Goal: Task Accomplishment & Management: Manage account settings

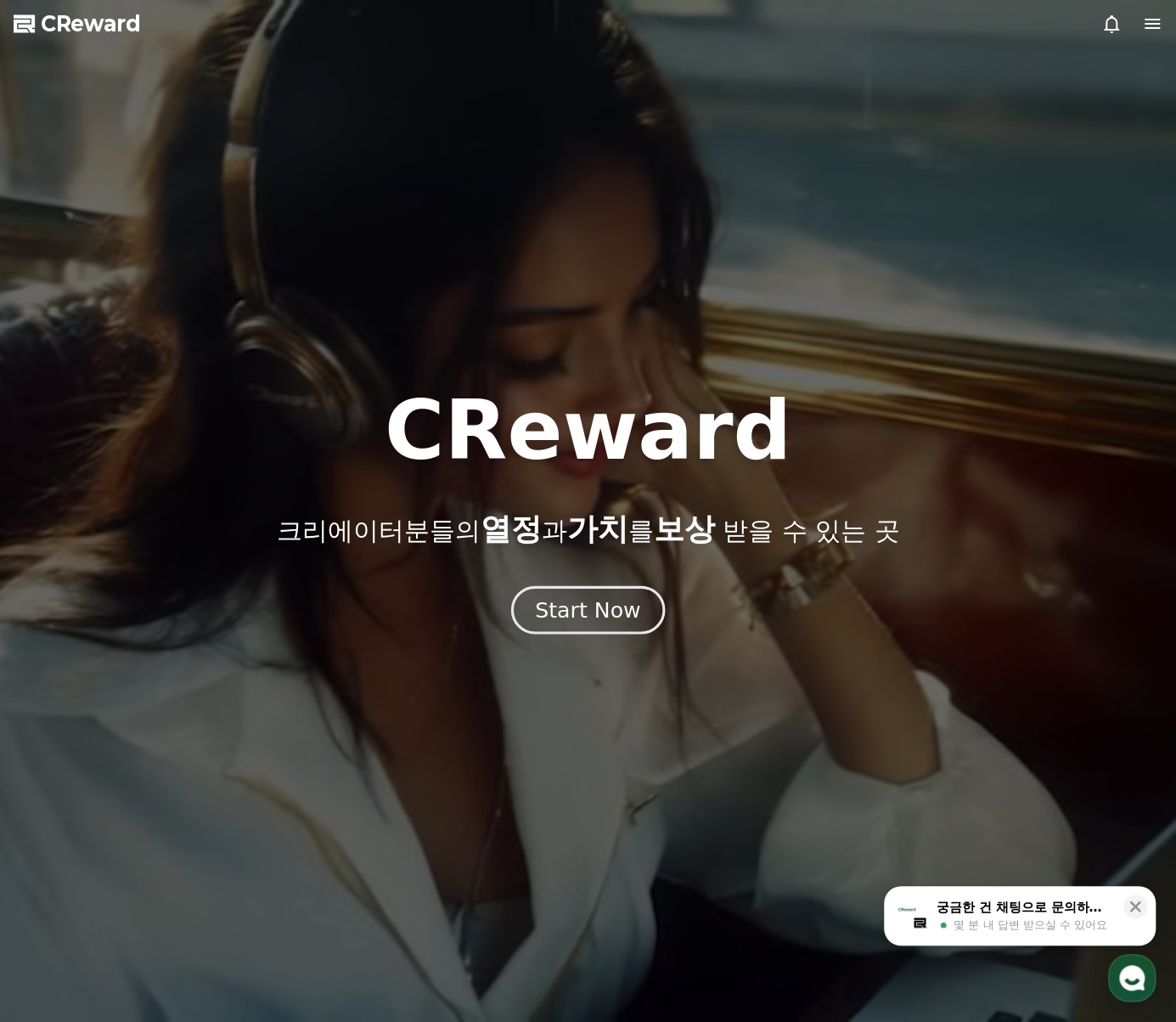
click at [628, 620] on div "Start Now" at bounding box center [587, 609] width 105 height 29
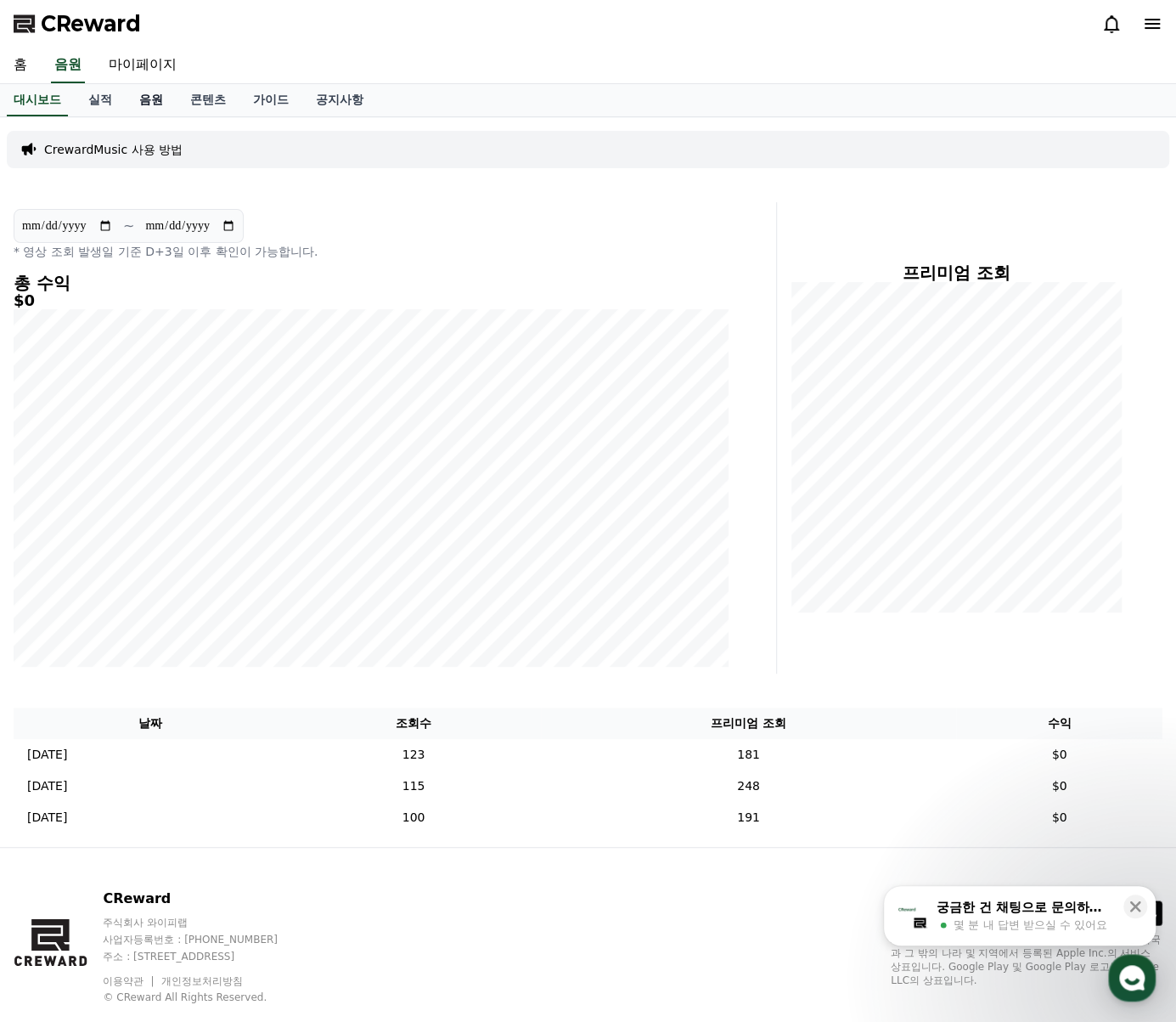
click at [148, 99] on link "음원" at bounding box center [151, 100] width 51 height 33
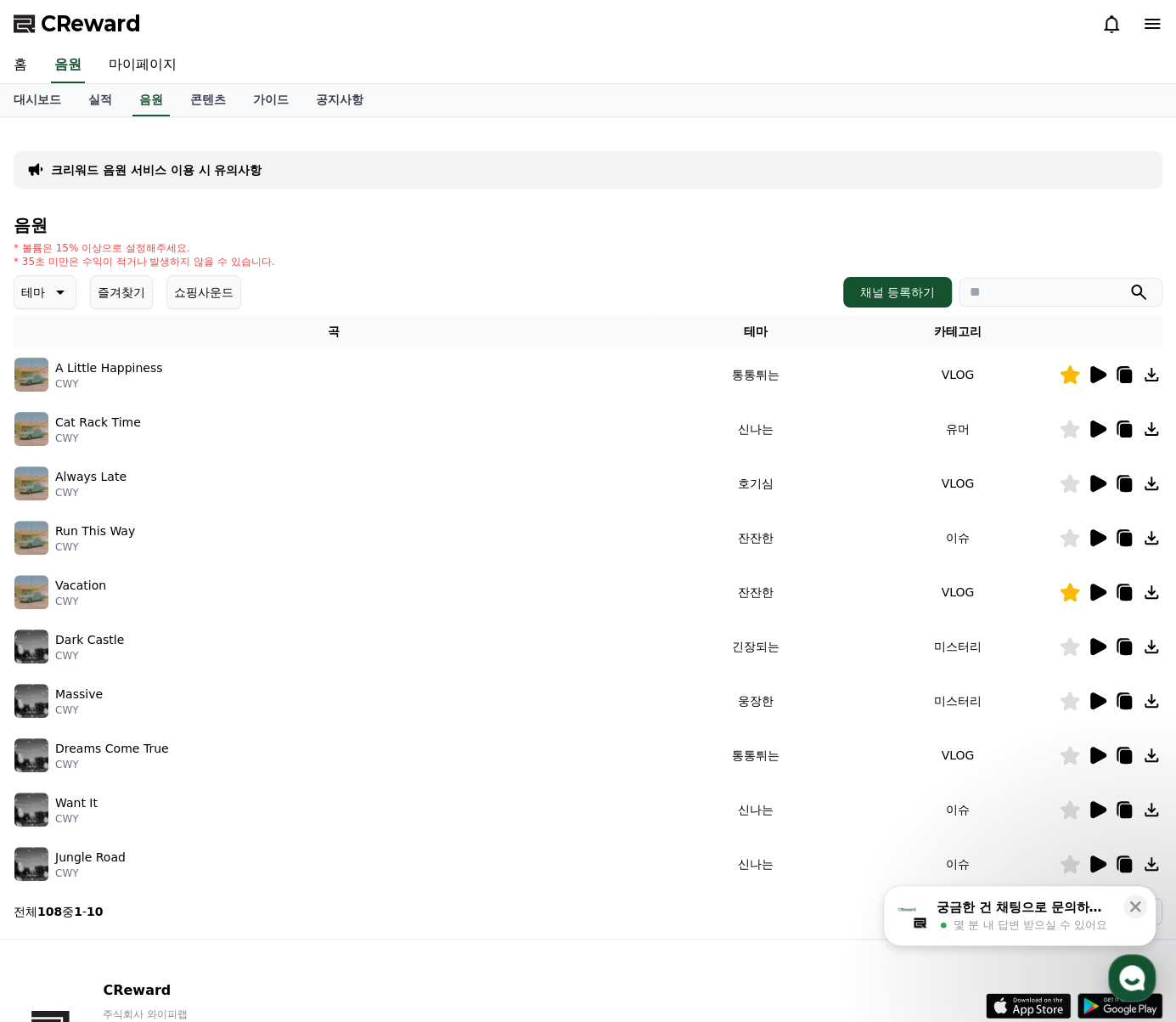
click at [107, 292] on button "즐겨찾기" at bounding box center [120, 292] width 63 height 34
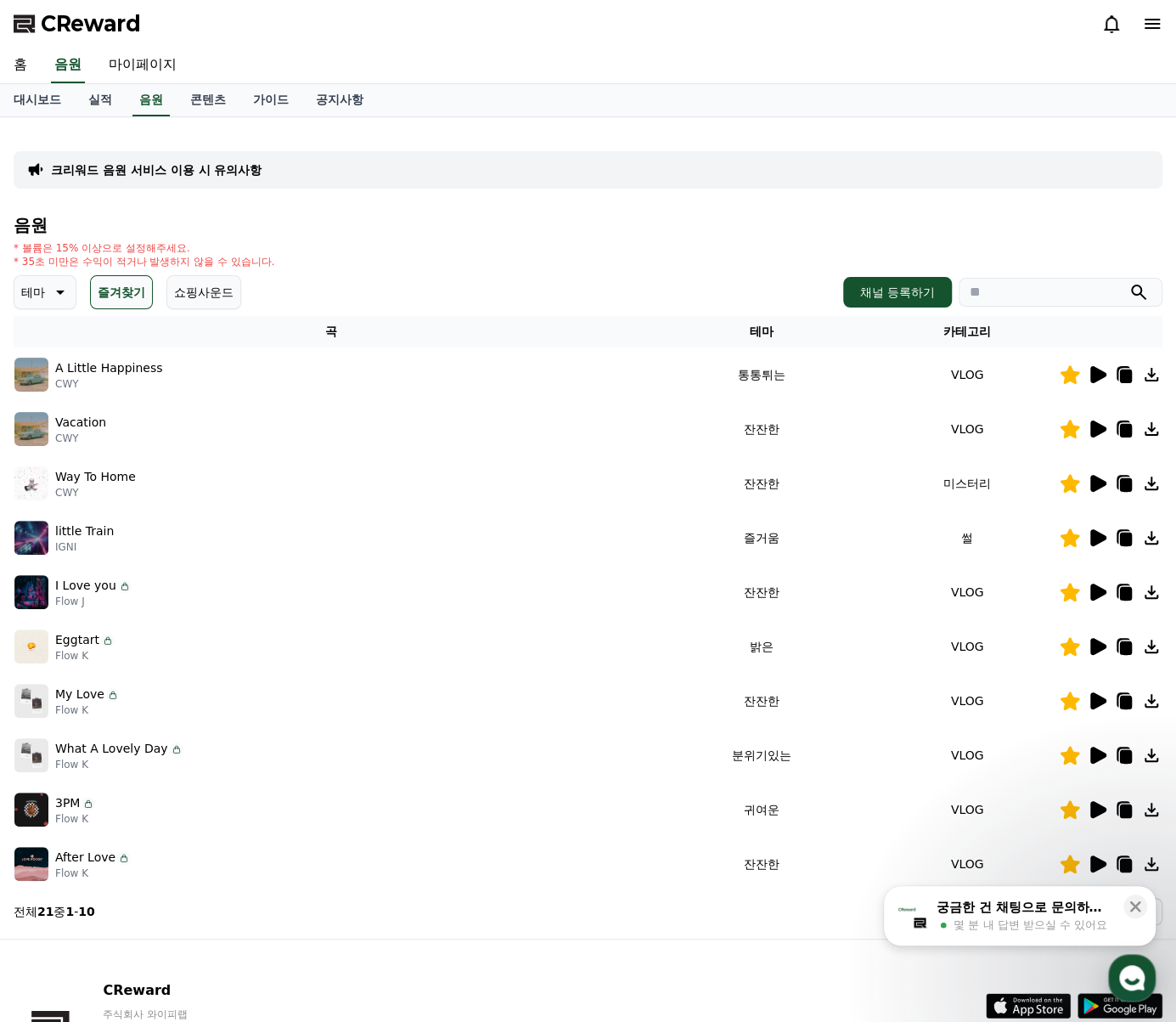
click at [60, 293] on icon at bounding box center [60, 292] width 8 height 5
click at [120, 291] on button "즐겨찾기" at bounding box center [120, 292] width 63 height 34
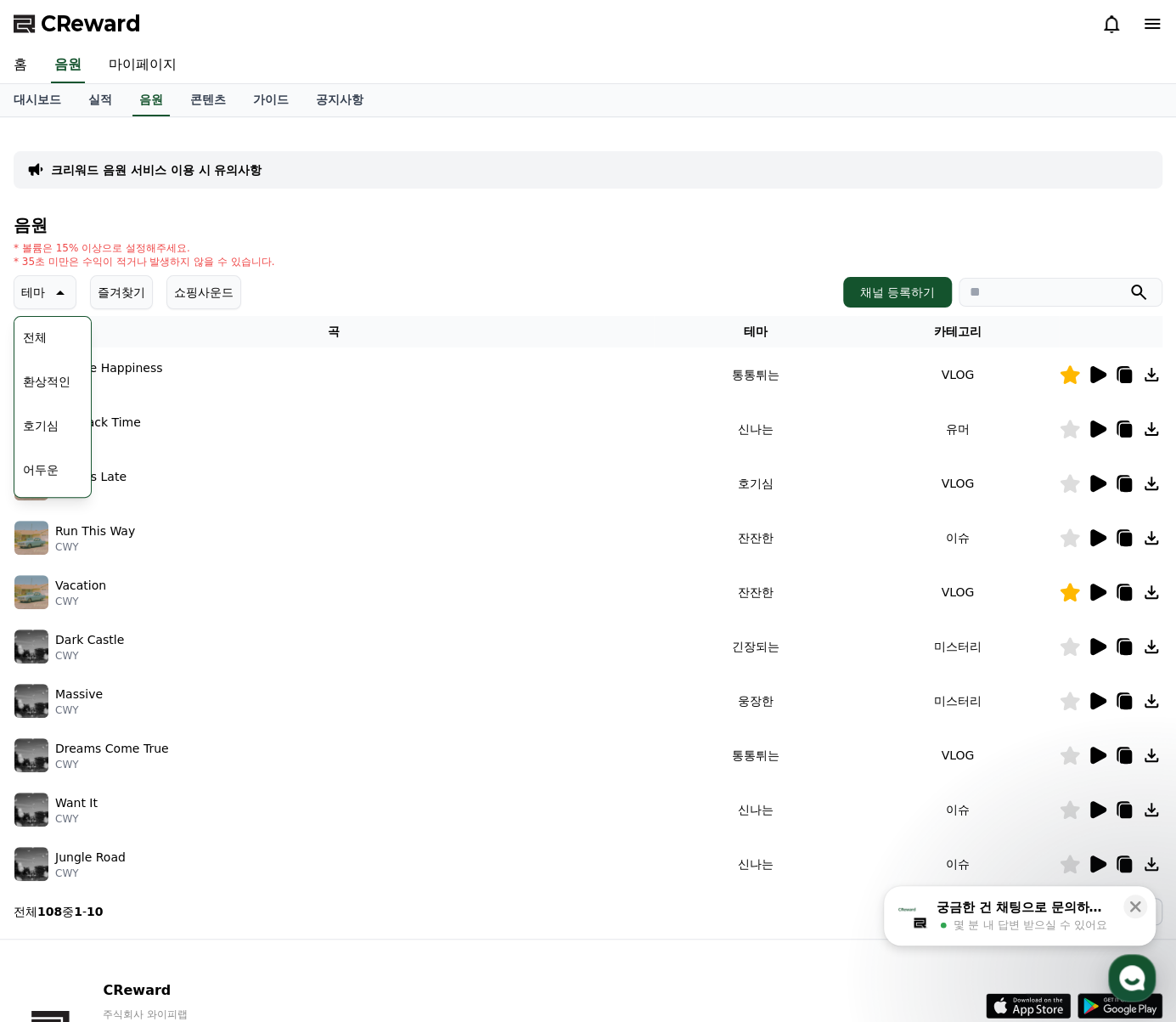
click at [692, 921] on section "전체 108 중 1 - 10 < 1 2 3 4 5 >" at bounding box center [588, 911] width 1149 height 27
click at [1043, 769] on td "VLOG" at bounding box center [958, 755] width 203 height 54
click at [749, 541] on td "잔잔한" at bounding box center [755, 538] width 203 height 54
click at [1100, 534] on icon at bounding box center [1098, 538] width 21 height 21
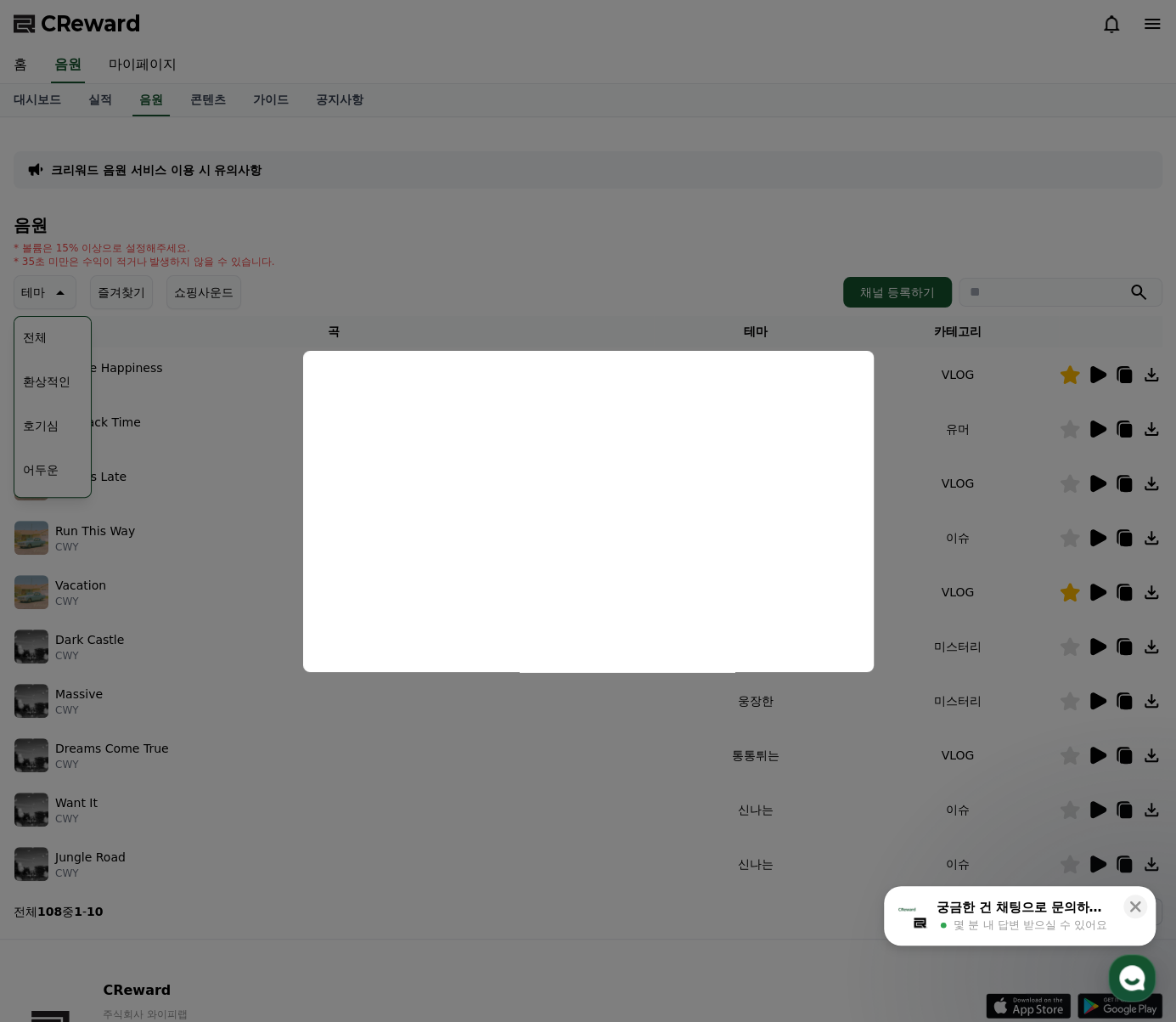
click at [749, 273] on button "close modal" at bounding box center [588, 511] width 1176 height 1022
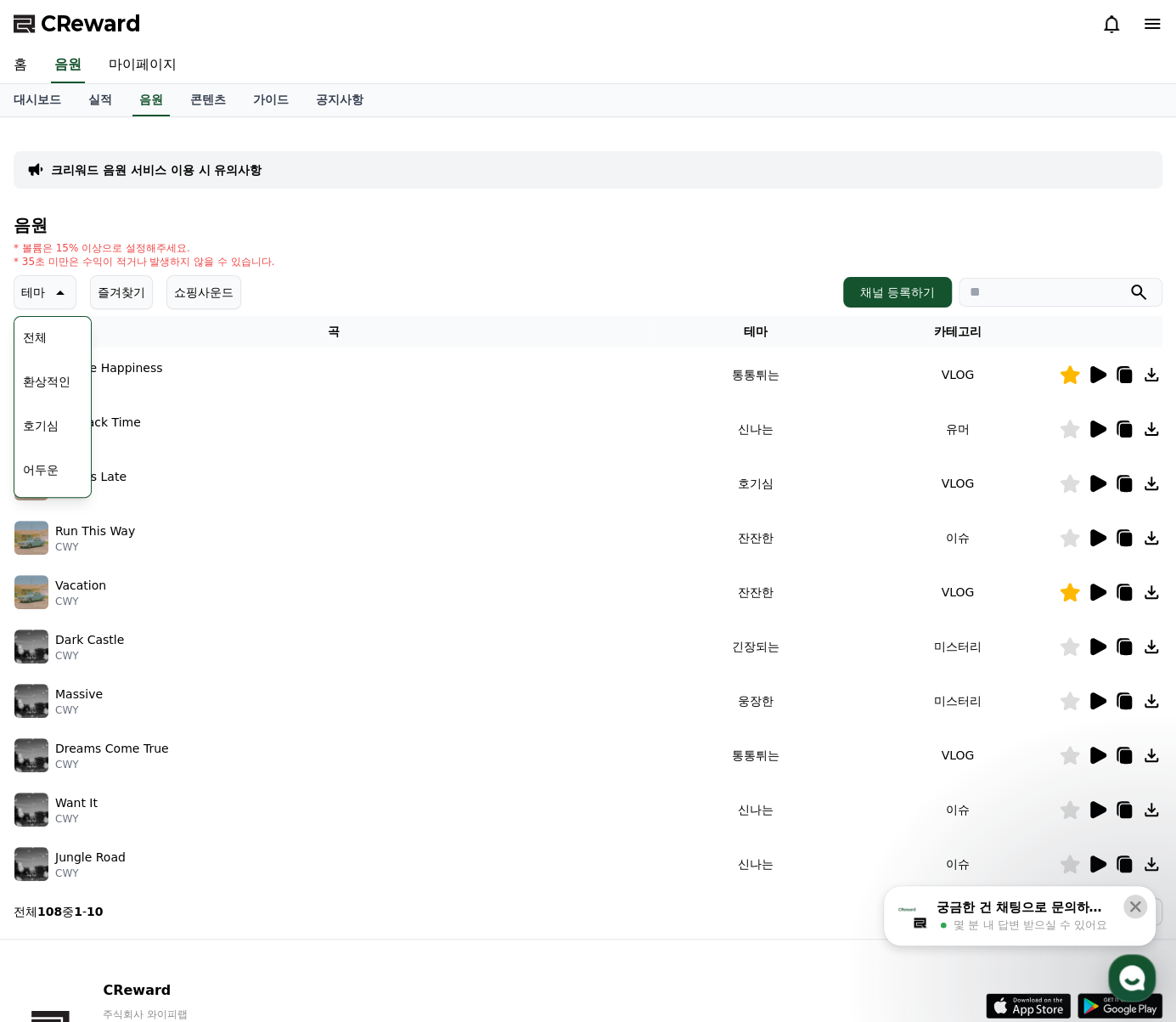
click at [1127, 907] on icon at bounding box center [1136, 906] width 17 height 17
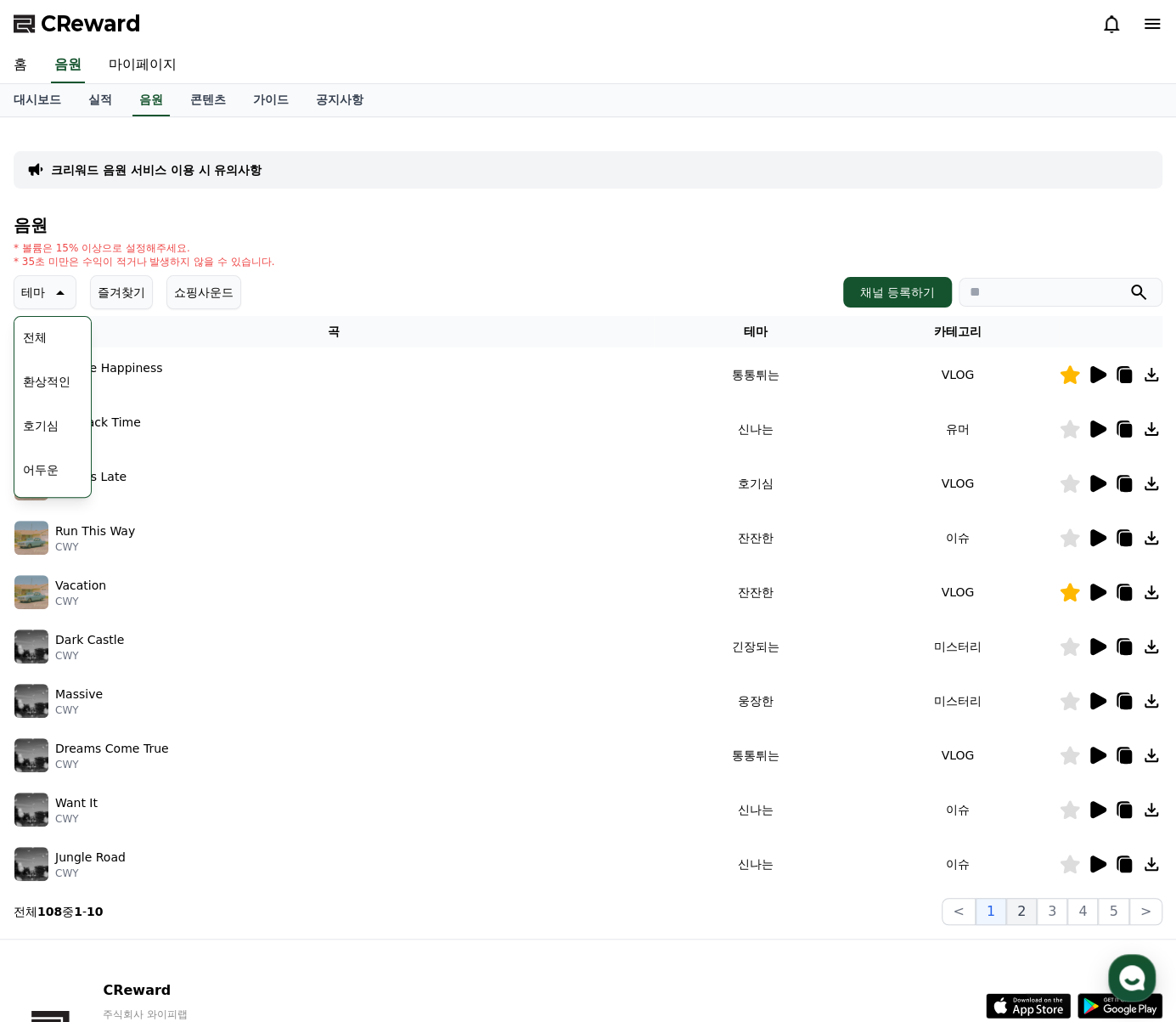
click at [1029, 916] on button "2" at bounding box center [1021, 911] width 31 height 27
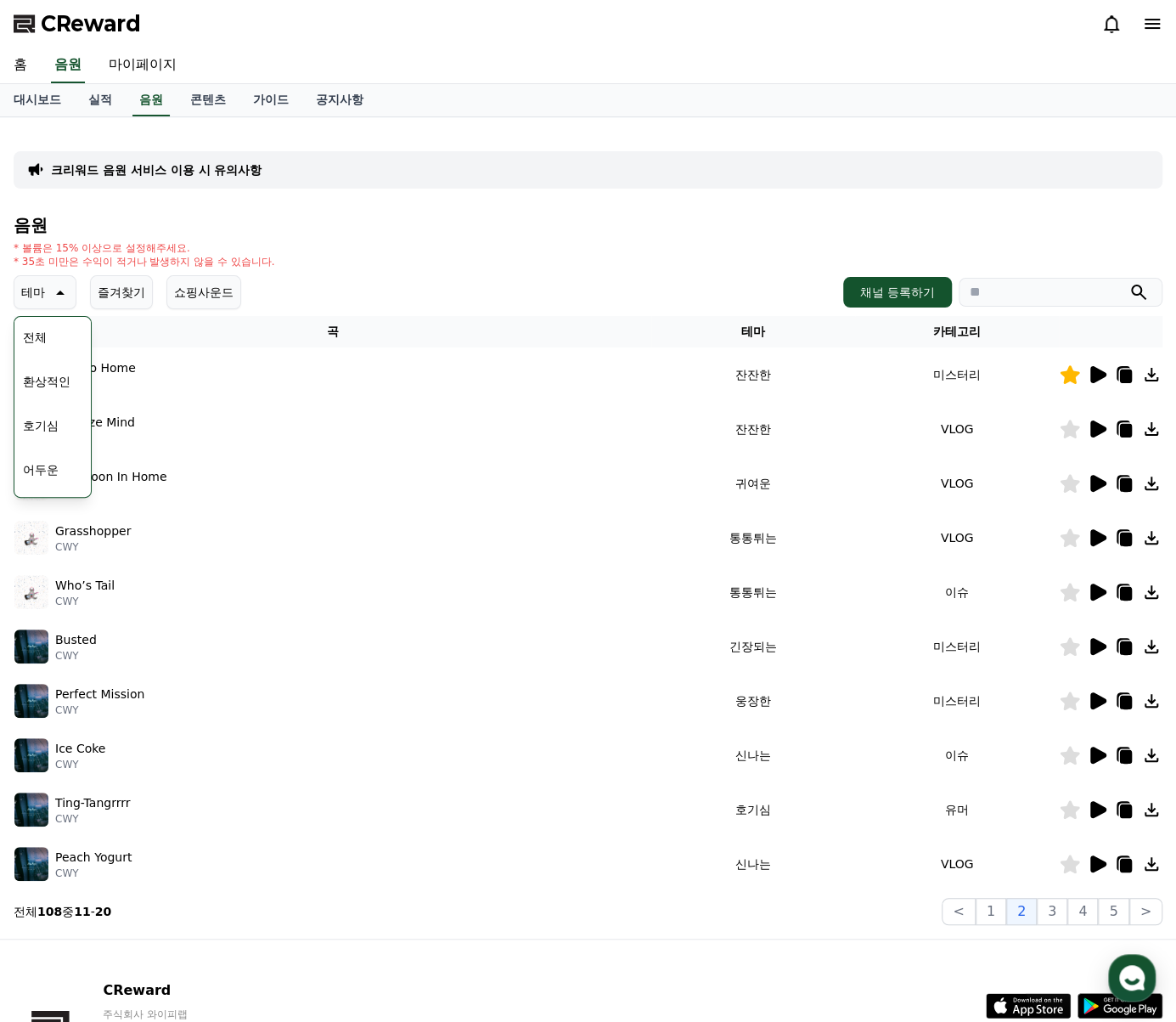
click at [58, 295] on icon at bounding box center [59, 292] width 21 height 21
click at [1098, 430] on icon at bounding box center [1099, 428] width 16 height 17
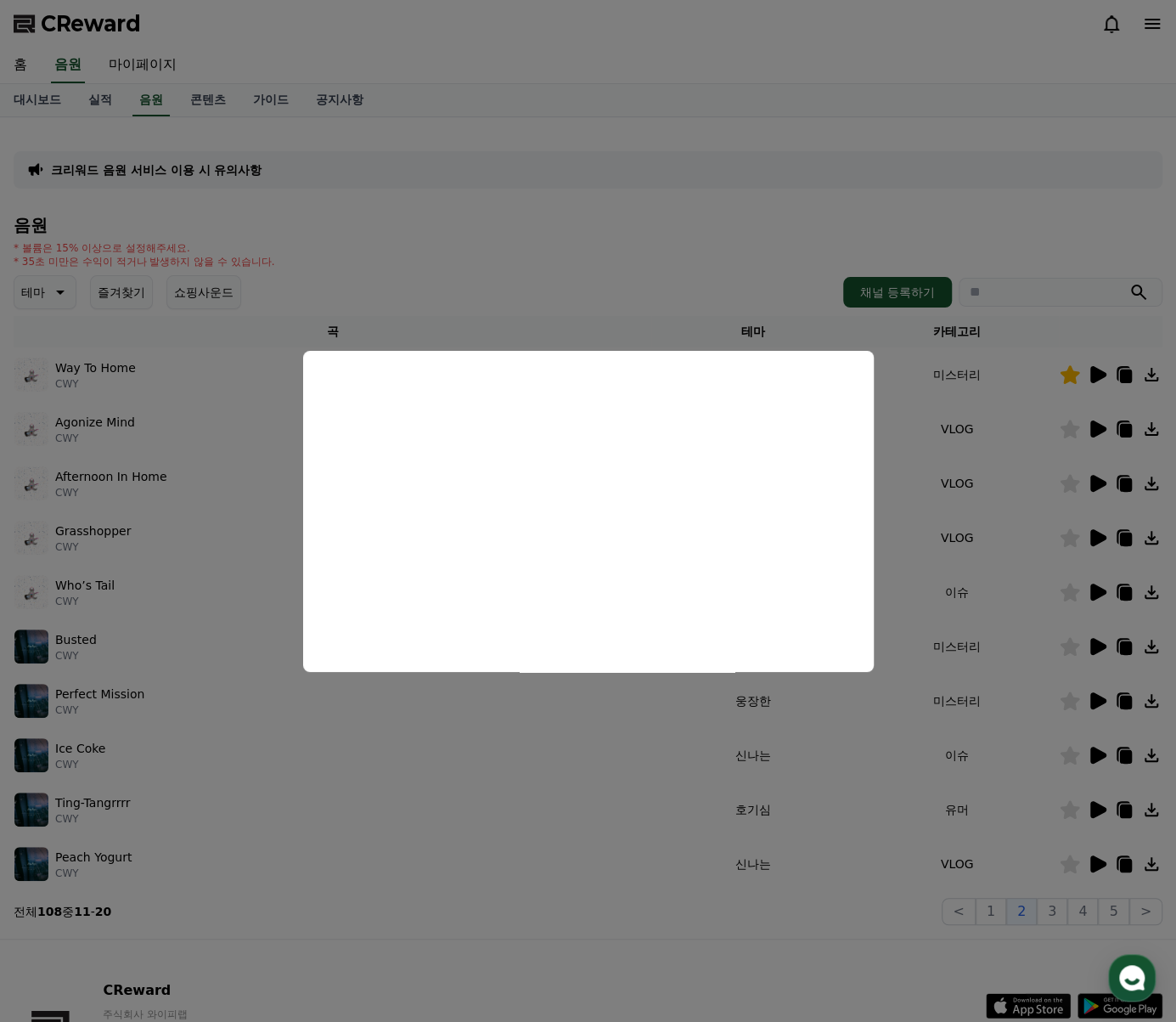
click at [1034, 442] on button "close modal" at bounding box center [588, 511] width 1176 height 1022
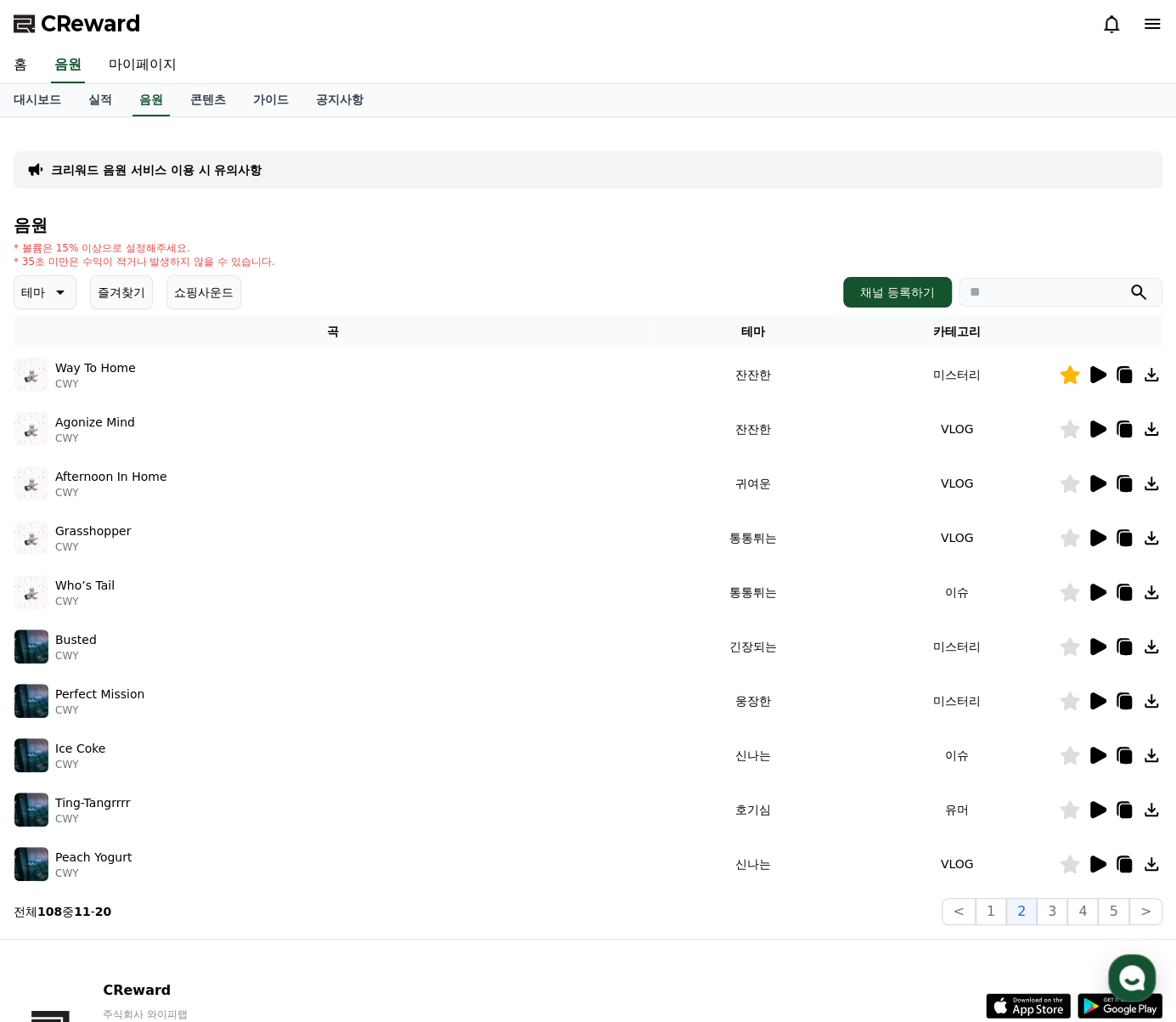
click at [1081, 434] on div at bounding box center [1111, 429] width 102 height 21
click at [1071, 432] on icon at bounding box center [1071, 429] width 20 height 19
click at [1100, 430] on icon at bounding box center [1099, 428] width 16 height 17
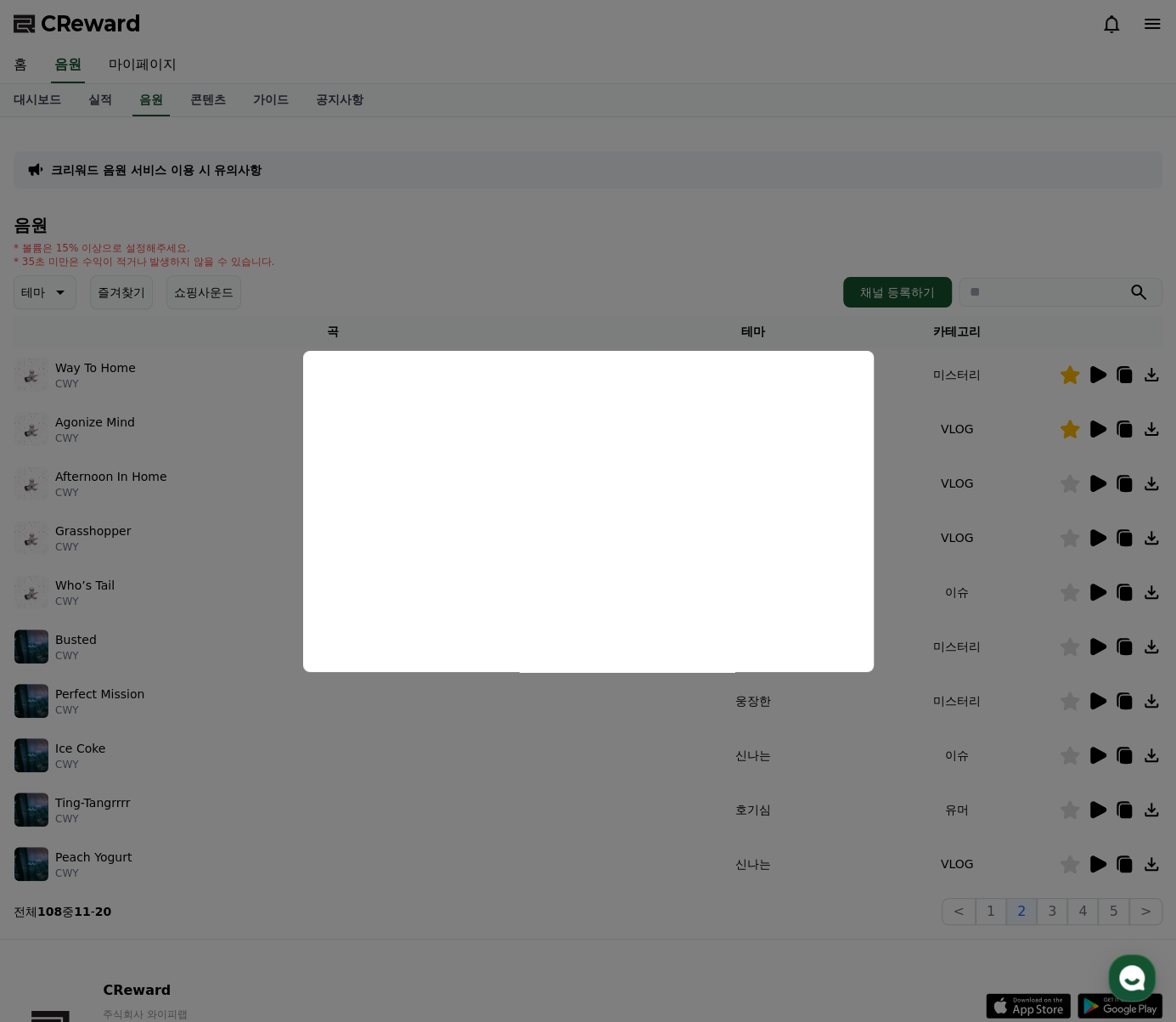
click at [1100, 430] on button "close modal" at bounding box center [588, 511] width 1176 height 1022
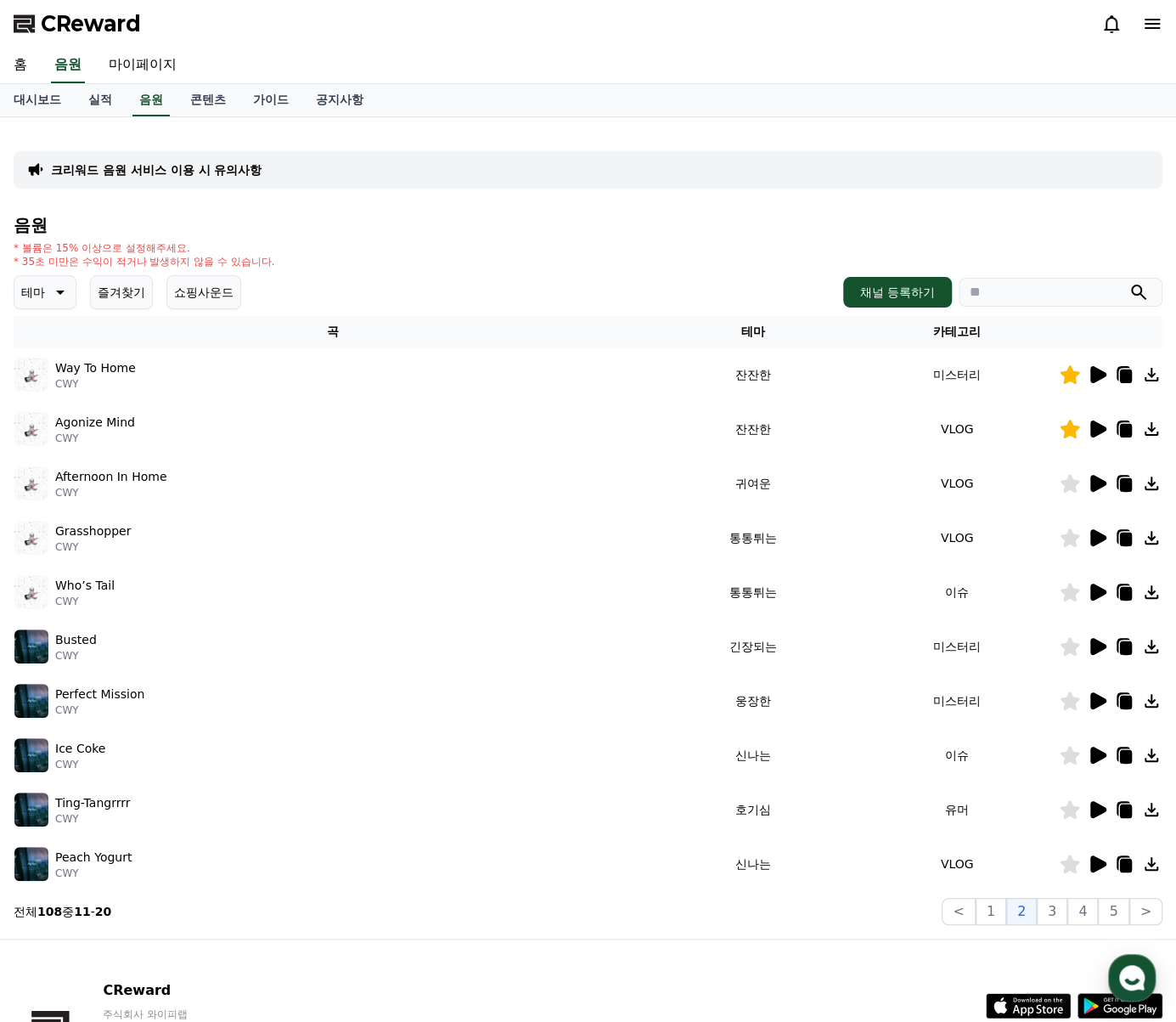
click at [1126, 434] on icon at bounding box center [1126, 430] width 12 height 14
click at [996, 808] on td "유머" at bounding box center [957, 809] width 203 height 54
click at [1098, 814] on icon at bounding box center [1099, 809] width 16 height 17
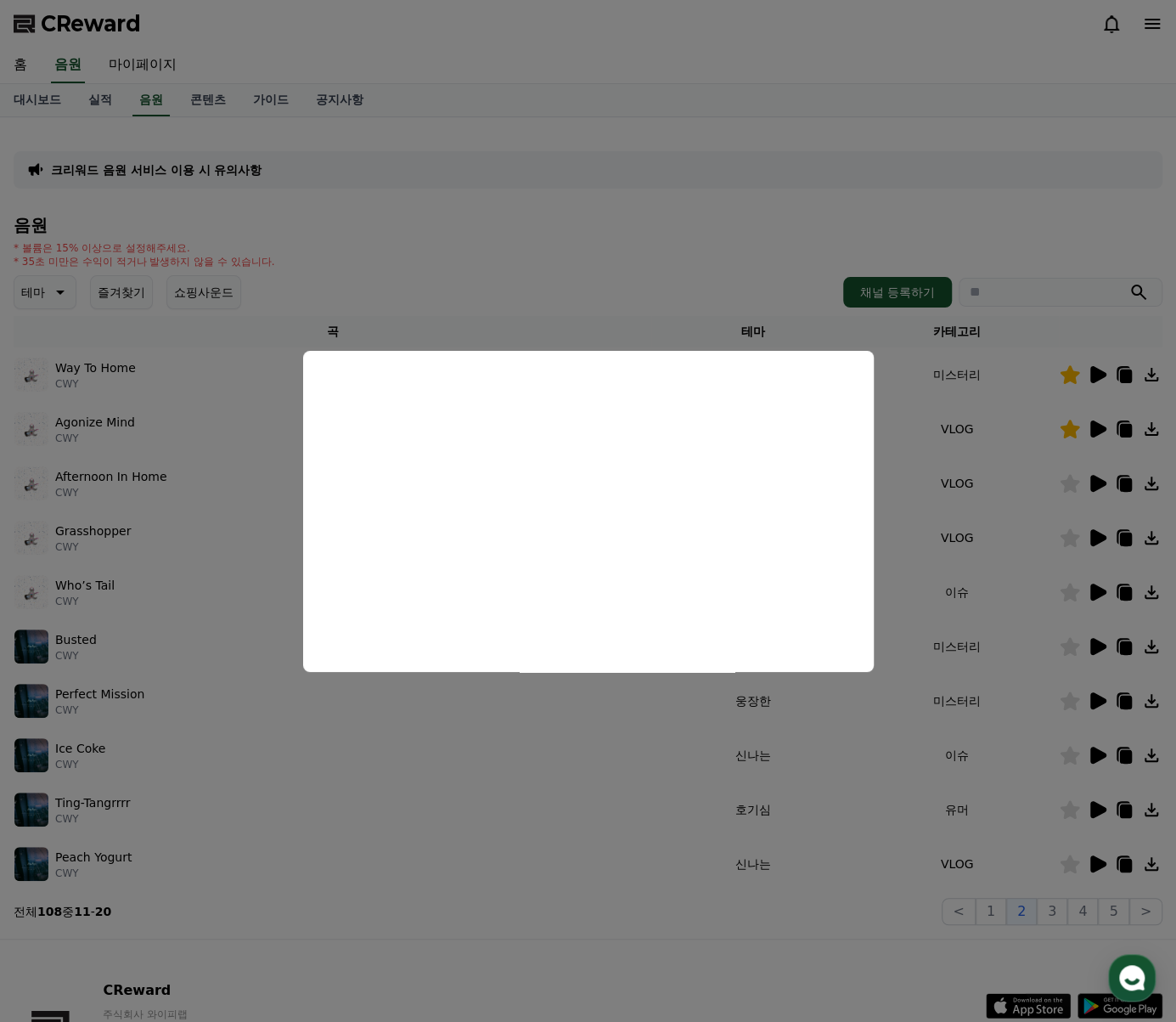
click at [955, 806] on button "close modal" at bounding box center [588, 511] width 1176 height 1022
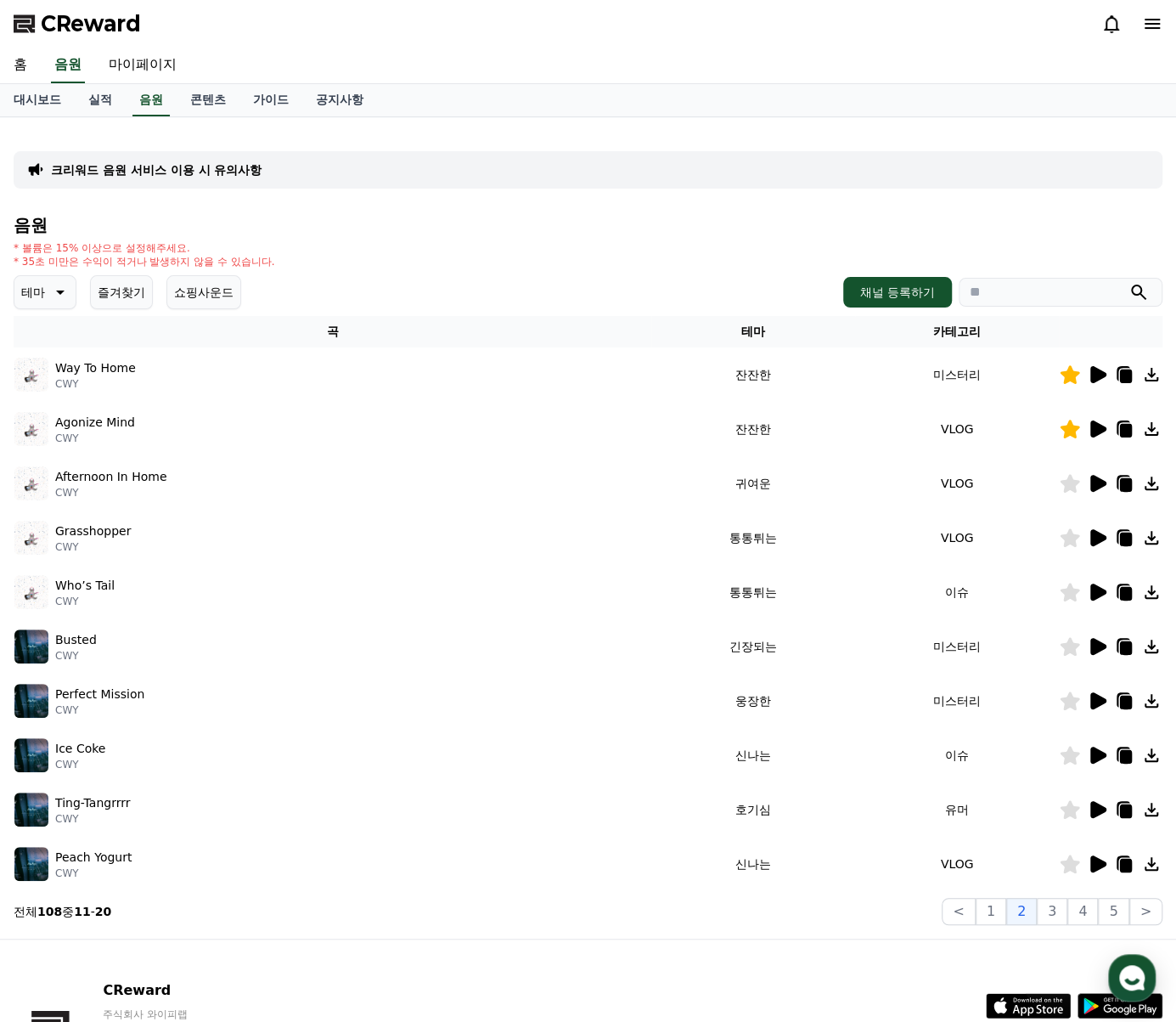
click at [1070, 806] on icon at bounding box center [1071, 809] width 20 height 19
click at [1129, 811] on icon at bounding box center [1126, 811] width 12 height 14
